Goal: Information Seeking & Learning: Find specific fact

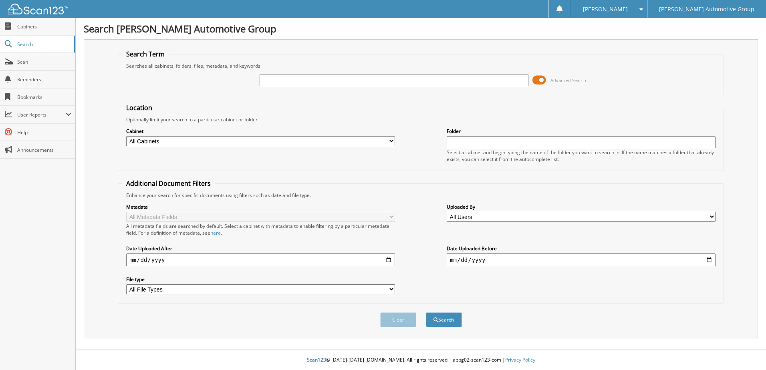
click at [267, 81] on input "text" at bounding box center [394, 80] width 269 height 12
type input "1061606"
click at [426, 312] on button "Search" at bounding box center [444, 319] width 36 height 15
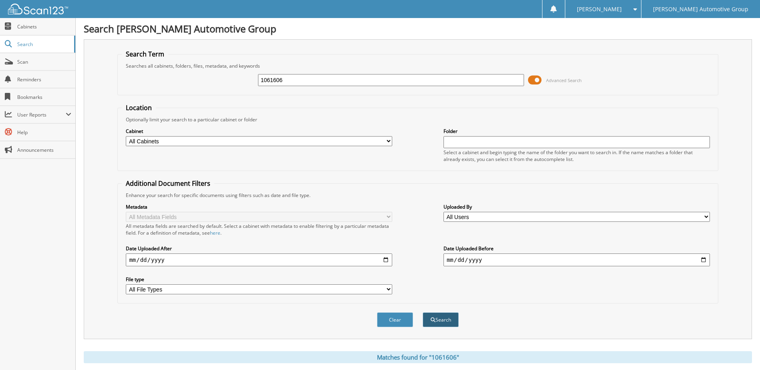
click at [451, 320] on button "Search" at bounding box center [441, 319] width 36 height 15
type input "ro 1061606"
click at [423, 312] on button "Search" at bounding box center [441, 319] width 36 height 15
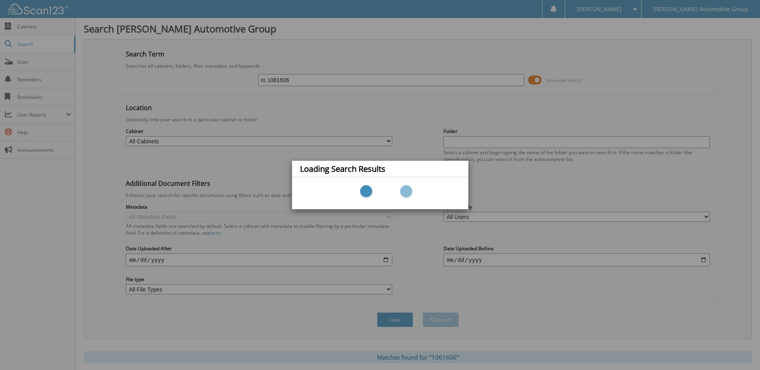
click at [364, 81] on div "Loading Search Results" at bounding box center [380, 185] width 760 height 370
drag, startPoint x: 364, startPoint y: 81, endPoint x: 175, endPoint y: 108, distance: 190.5
click at [175, 108] on div "Loading Search Results" at bounding box center [380, 185] width 760 height 370
click at [714, 65] on div "Loading Search Results" at bounding box center [380, 185] width 760 height 370
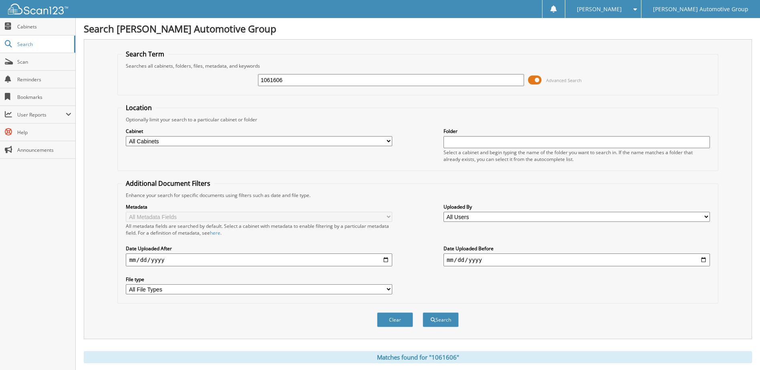
drag, startPoint x: 320, startPoint y: 78, endPoint x: 147, endPoint y: 77, distance: 173.0
click at [147, 77] on div "1061606 Advanced Search" at bounding box center [418, 80] width 592 height 22
type input "ro"
click at [423, 312] on button "Search" at bounding box center [441, 319] width 36 height 15
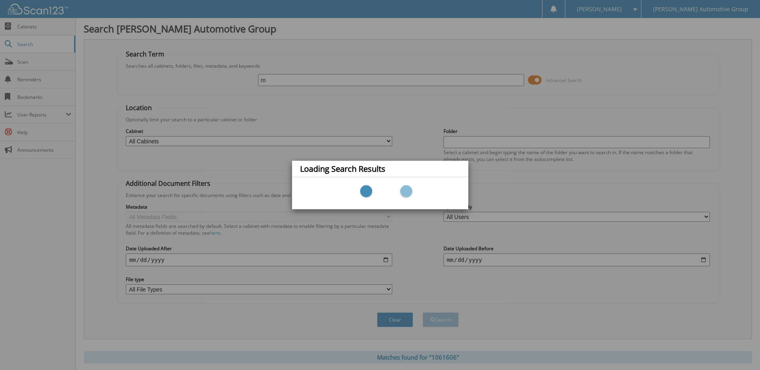
click at [468, 36] on div "Loading Search Results" at bounding box center [380, 185] width 760 height 370
click at [301, 77] on div "Loading Search Results" at bounding box center [380, 185] width 760 height 370
click at [288, 81] on div "Loading Search Results" at bounding box center [380, 185] width 760 height 370
click at [277, 81] on div "Loading Search Results" at bounding box center [380, 185] width 760 height 370
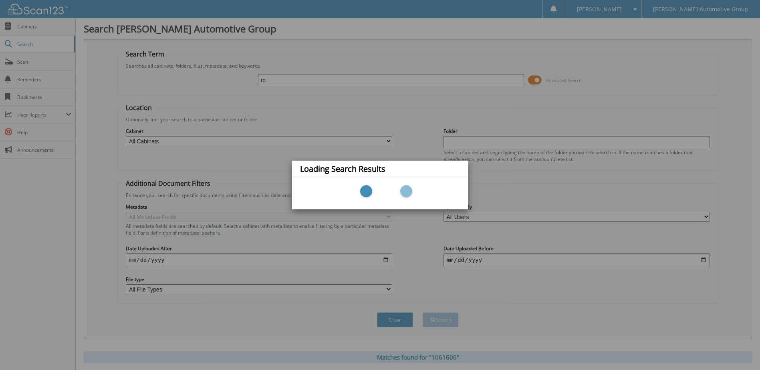
click at [277, 81] on div "Loading Search Results" at bounding box center [380, 185] width 760 height 370
click at [697, 178] on div "Loading Search Results" at bounding box center [380, 185] width 760 height 370
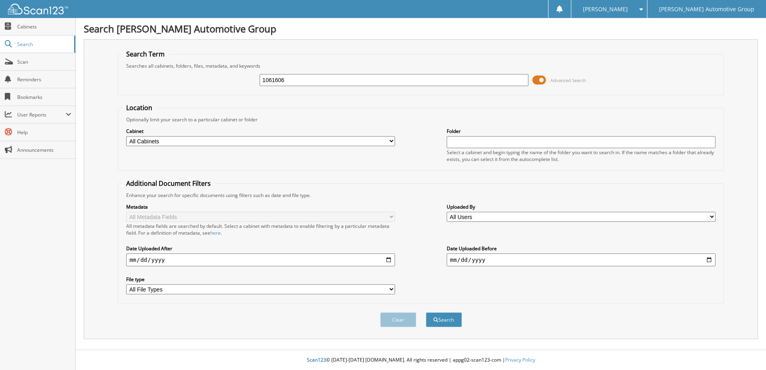
click at [286, 75] on input "1061606" at bounding box center [394, 80] width 269 height 12
click at [426, 312] on button "Search" at bounding box center [444, 319] width 36 height 15
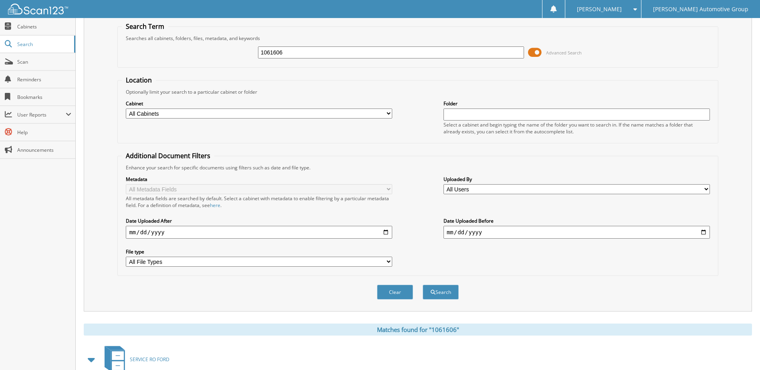
scroll to position [109, 0]
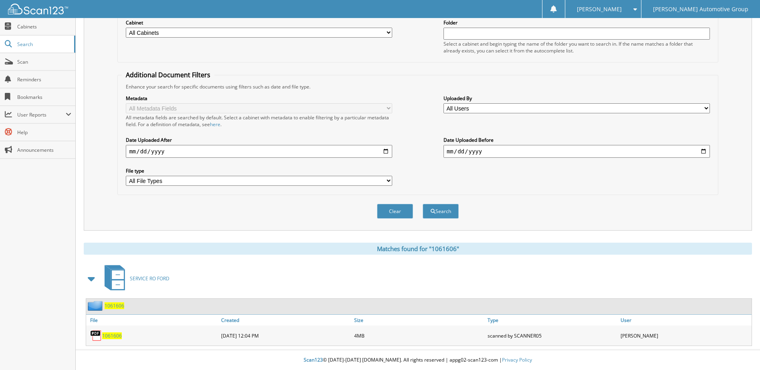
click at [113, 337] on span "1061606" at bounding box center [112, 335] width 20 height 7
